Goal: Task Accomplishment & Management: Use online tool/utility

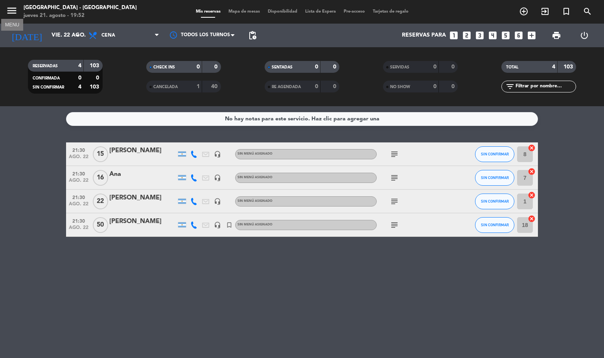
click at [11, 11] on icon "menu" at bounding box center [12, 11] width 12 height 12
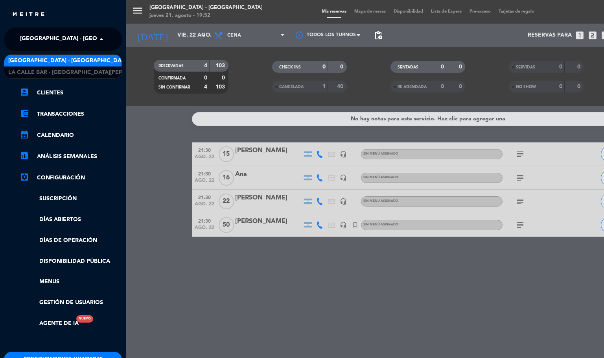
click at [105, 36] on span at bounding box center [103, 39] width 13 height 17
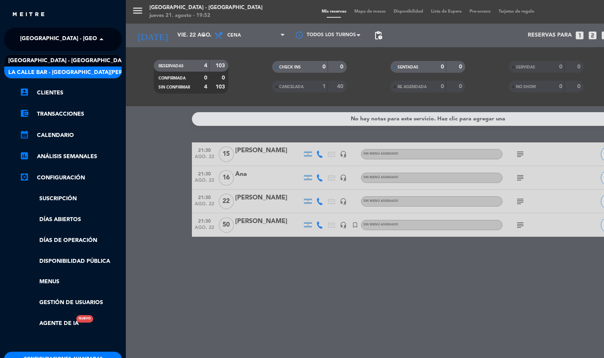
click at [82, 76] on span "La Calle Bar - [GEOGRAPHIC_DATA][PERSON_NAME]" at bounding box center [82, 72] width 148 height 9
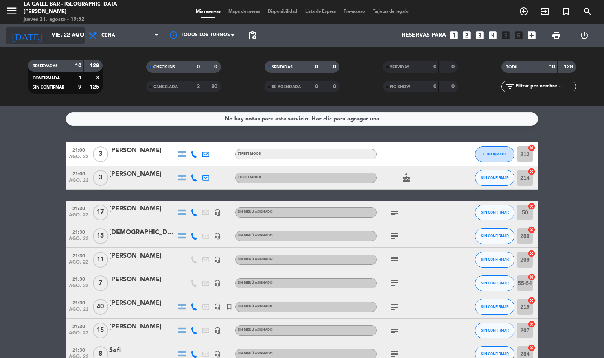
click at [48, 33] on input "vie. 22 ago." at bounding box center [85, 35] width 75 height 14
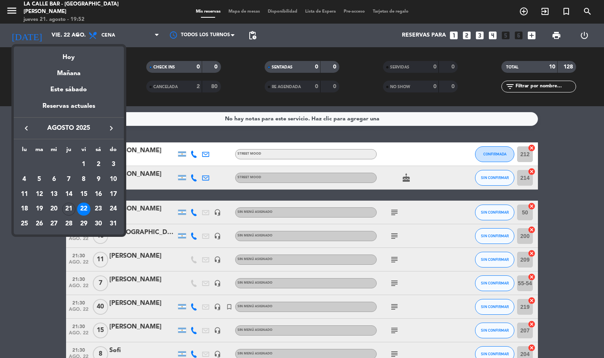
click at [71, 67] on div "Mañana" at bounding box center [69, 71] width 110 height 16
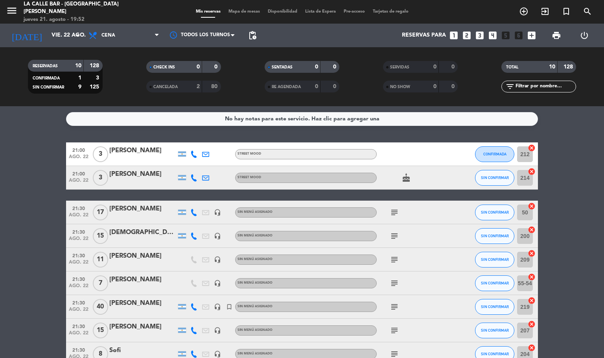
click at [248, 12] on span "Mapa de mesas" at bounding box center [244, 11] width 39 height 4
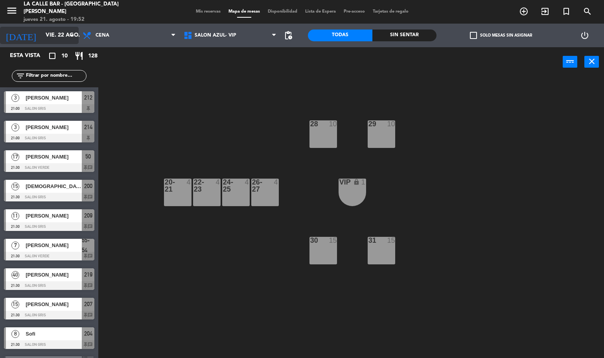
click at [48, 41] on input "vie. 22 ago." at bounding box center [79, 35] width 75 height 14
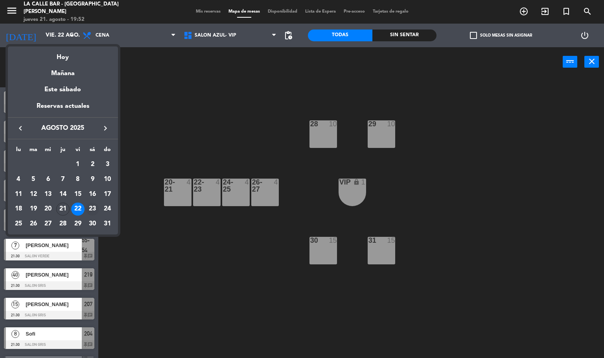
click at [99, 207] on td "23" at bounding box center [92, 209] width 15 height 15
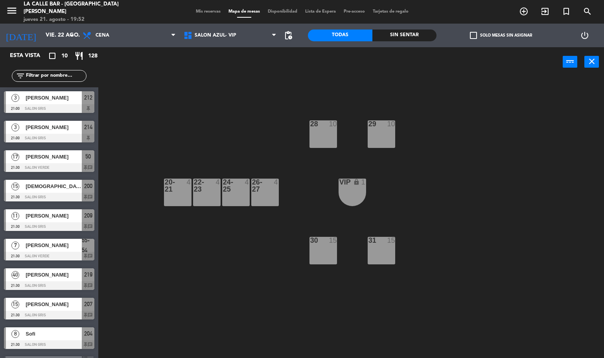
type input "sáb. 23 ago."
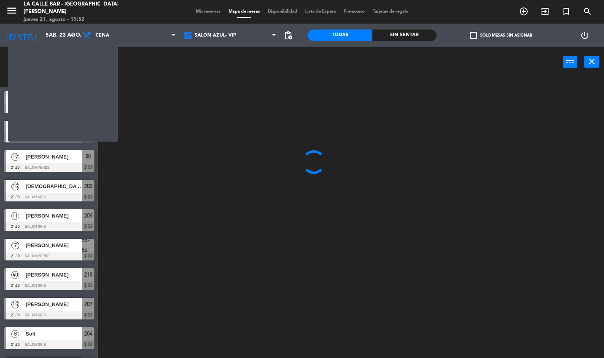
click at [99, 207] on main at bounding box center [351, 214] width 506 height 287
